Goal: Find specific page/section: Find specific page/section

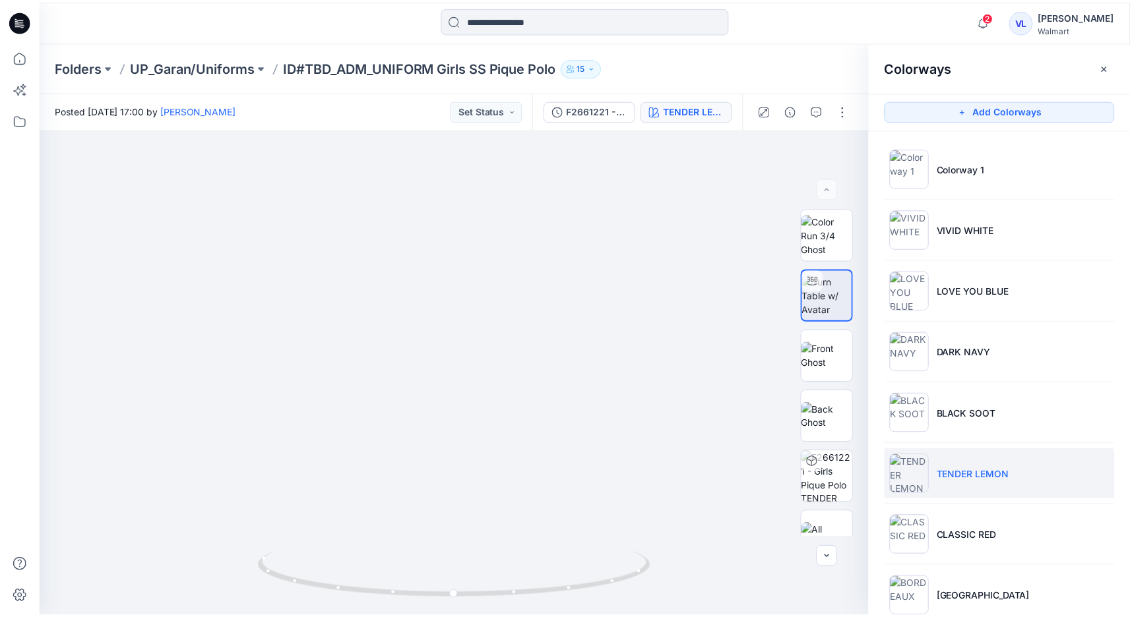
scroll to position [28, 0]
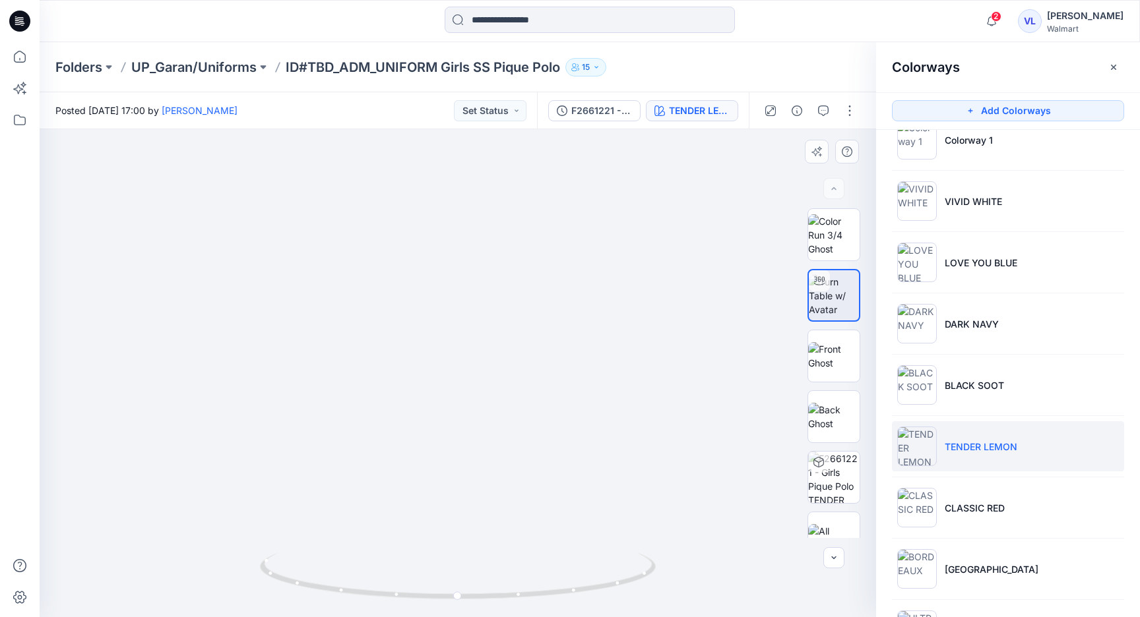
click at [249, 71] on p "UP_Garan/Uniforms" at bounding box center [193, 67] width 125 height 18
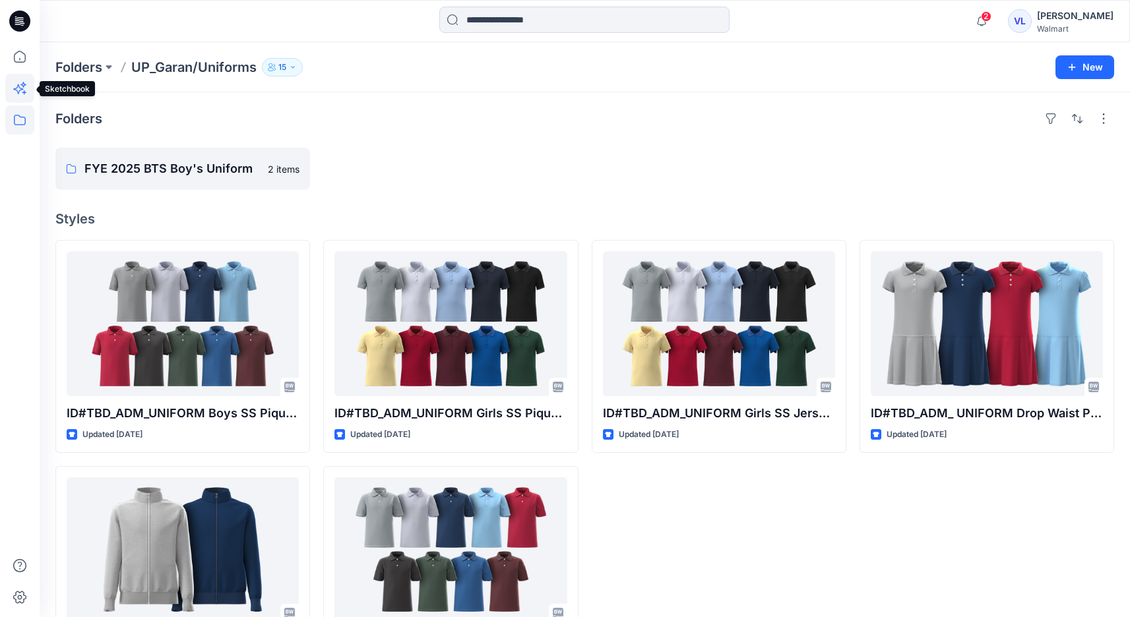
click at [25, 74] on icon at bounding box center [19, 88] width 29 height 29
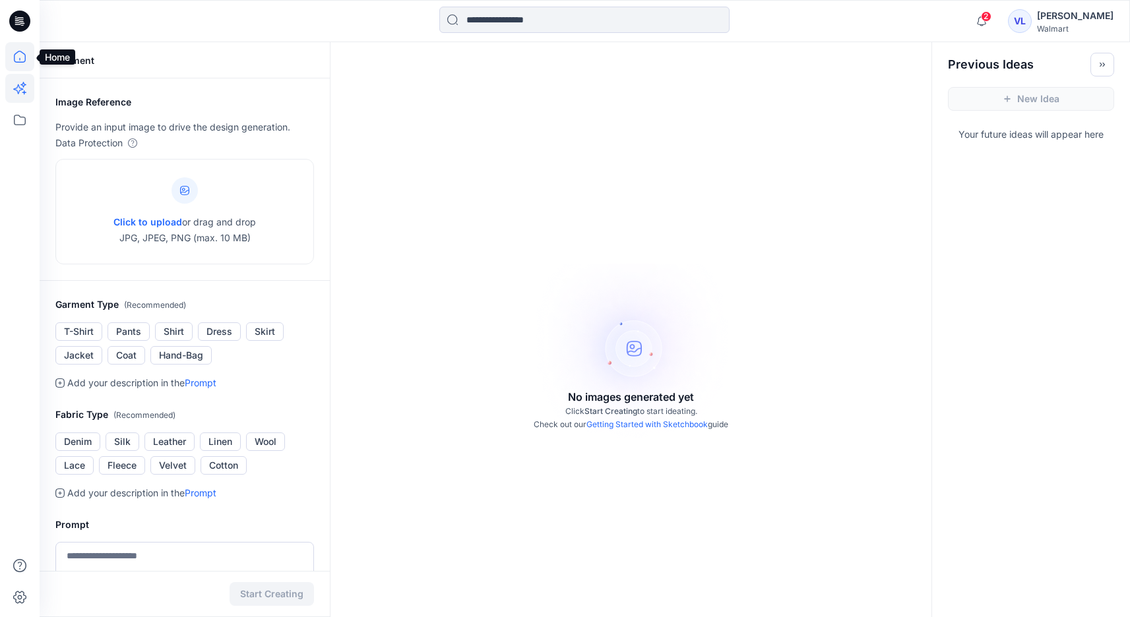
click at [26, 62] on icon at bounding box center [19, 56] width 29 height 29
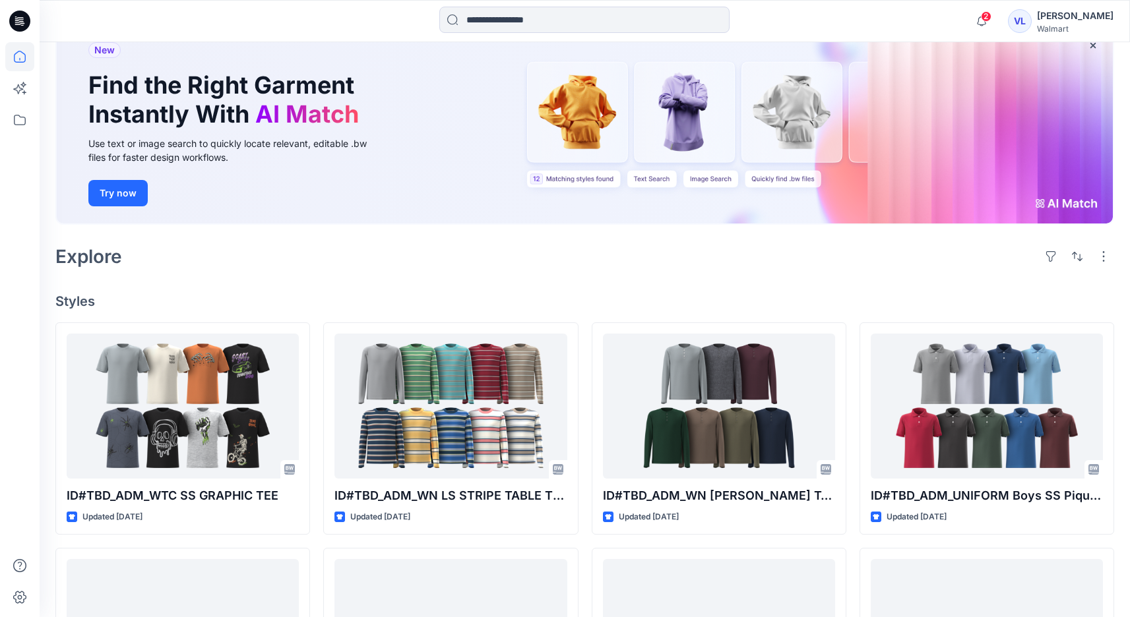
scroll to position [106, 0]
